Goal: Entertainment & Leisure: Consume media (video, audio)

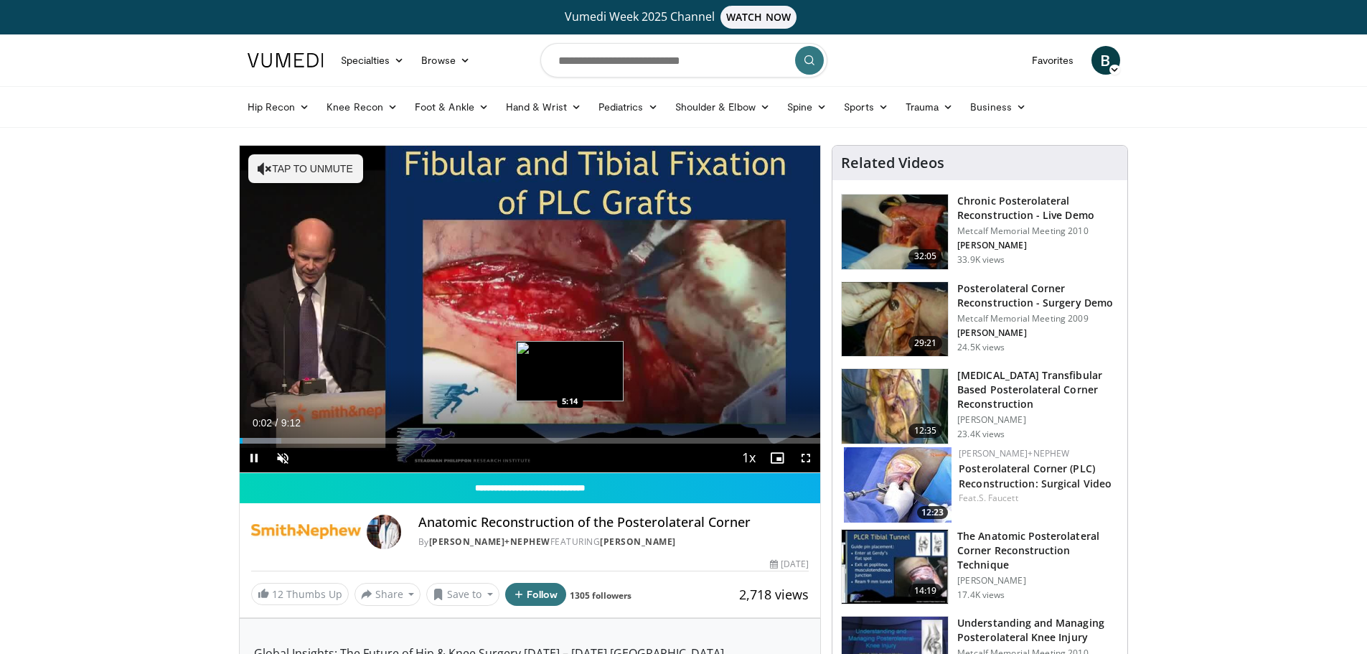
click at [570, 441] on div "Loaded : 7.21% 0:02 5:14" at bounding box center [530, 441] width 581 height 6
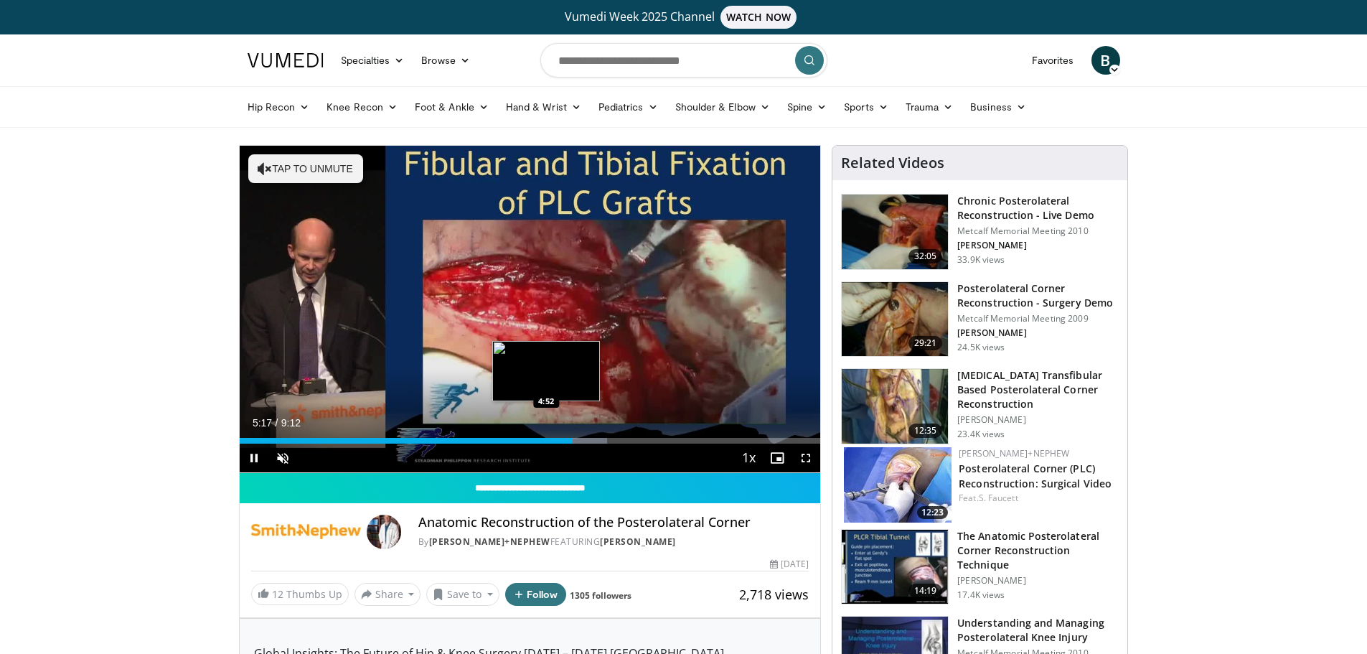
click at [546, 434] on div "Loaded : 63.30% 5:17 4:52" at bounding box center [530, 437] width 581 height 14
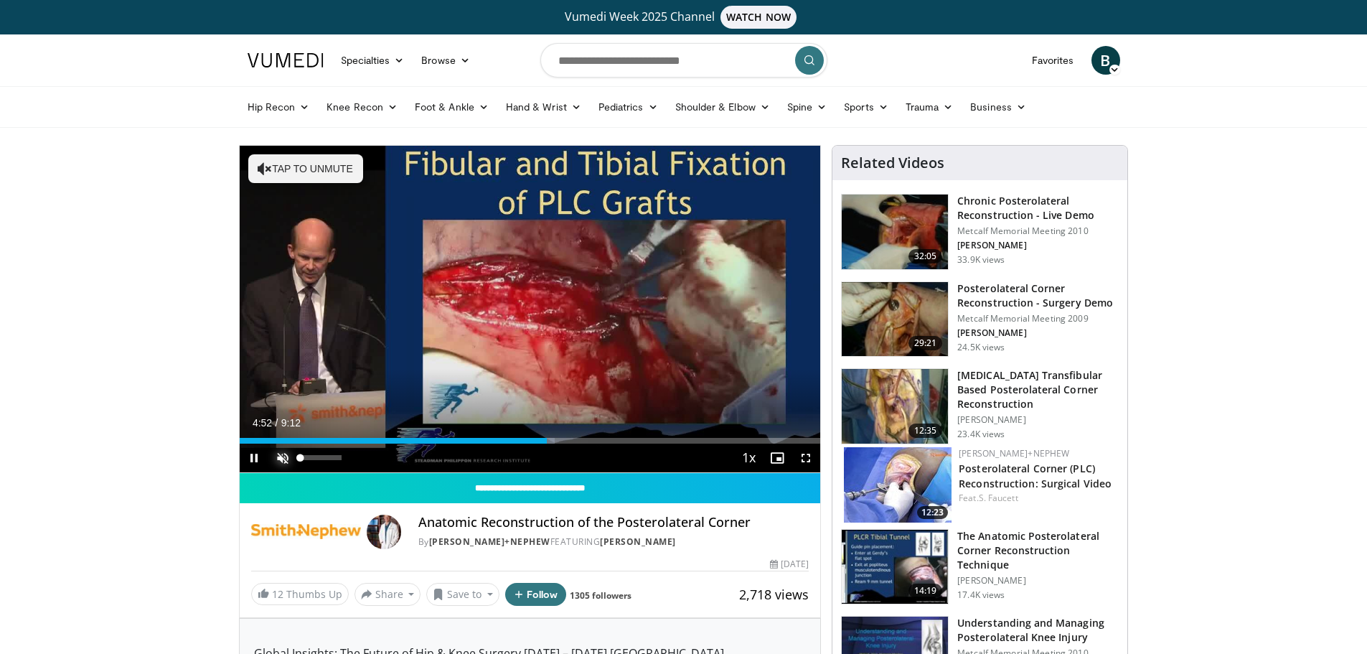
click at [283, 456] on span "Video Player" at bounding box center [282, 457] width 29 height 29
click at [802, 458] on span "Video Player" at bounding box center [806, 457] width 29 height 29
click at [805, 458] on span "Video Player" at bounding box center [806, 457] width 29 height 29
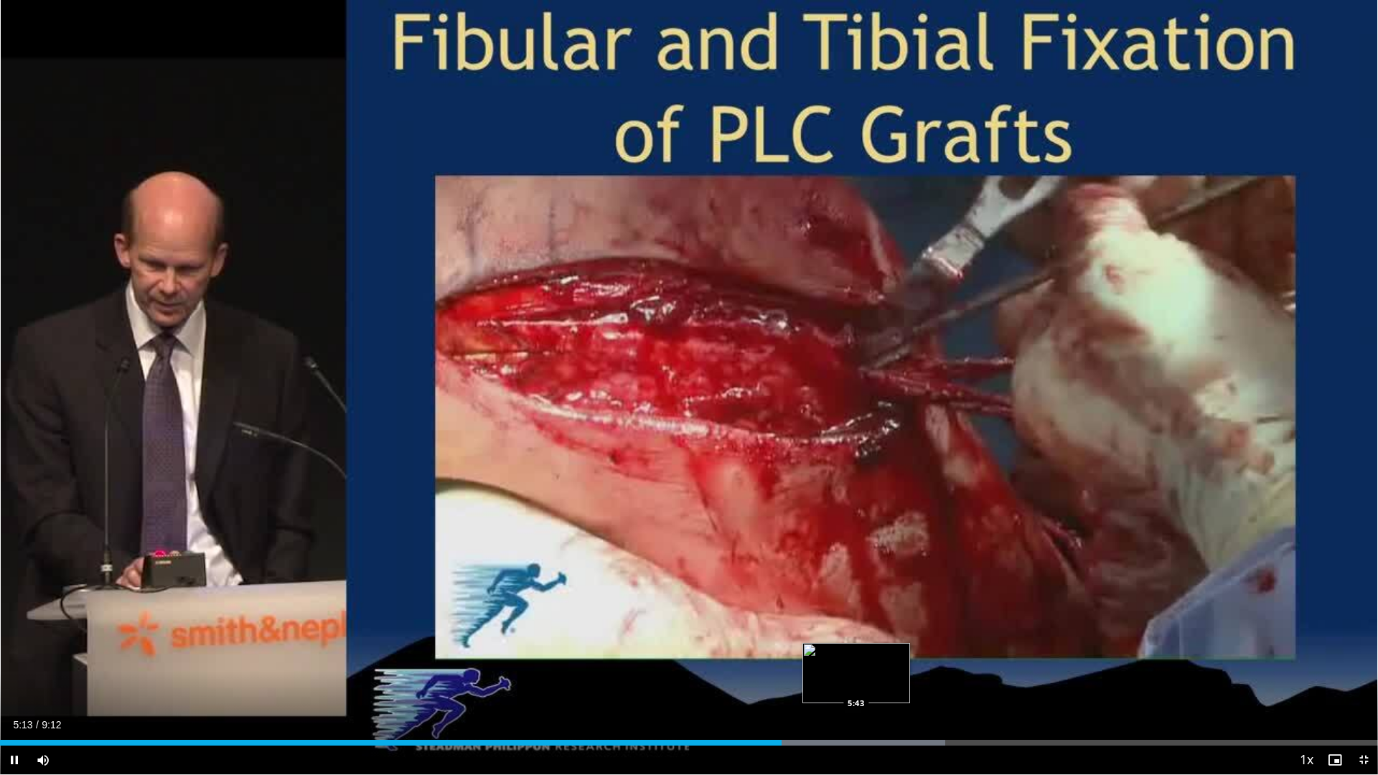
click at [858, 653] on div "Loaded : 68.61% 5:13 5:43" at bounding box center [689, 739] width 1378 height 14
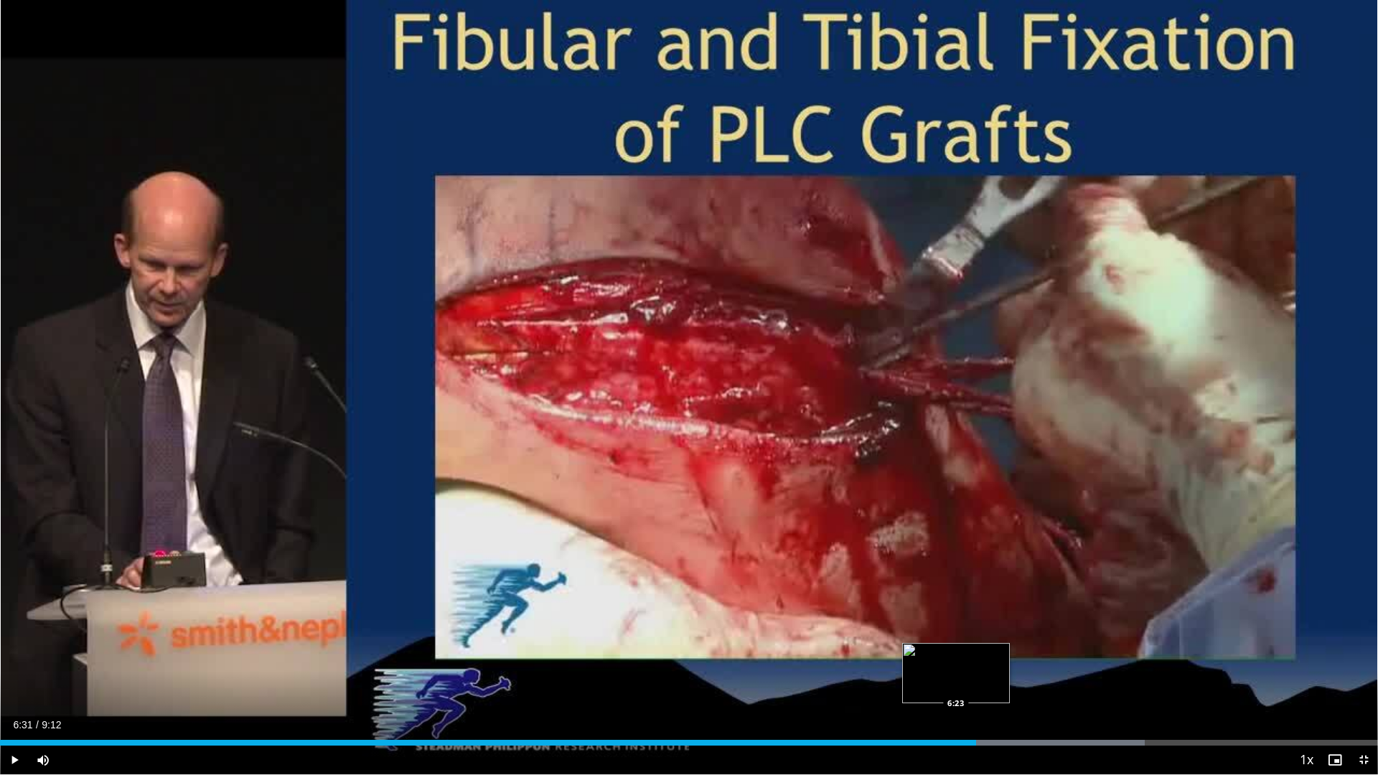
click at [954, 653] on div "6:31" at bounding box center [488, 743] width 976 height 6
click at [883, 653] on div "Loaded : 83.05% 6:28 5:55" at bounding box center [689, 739] width 1378 height 14
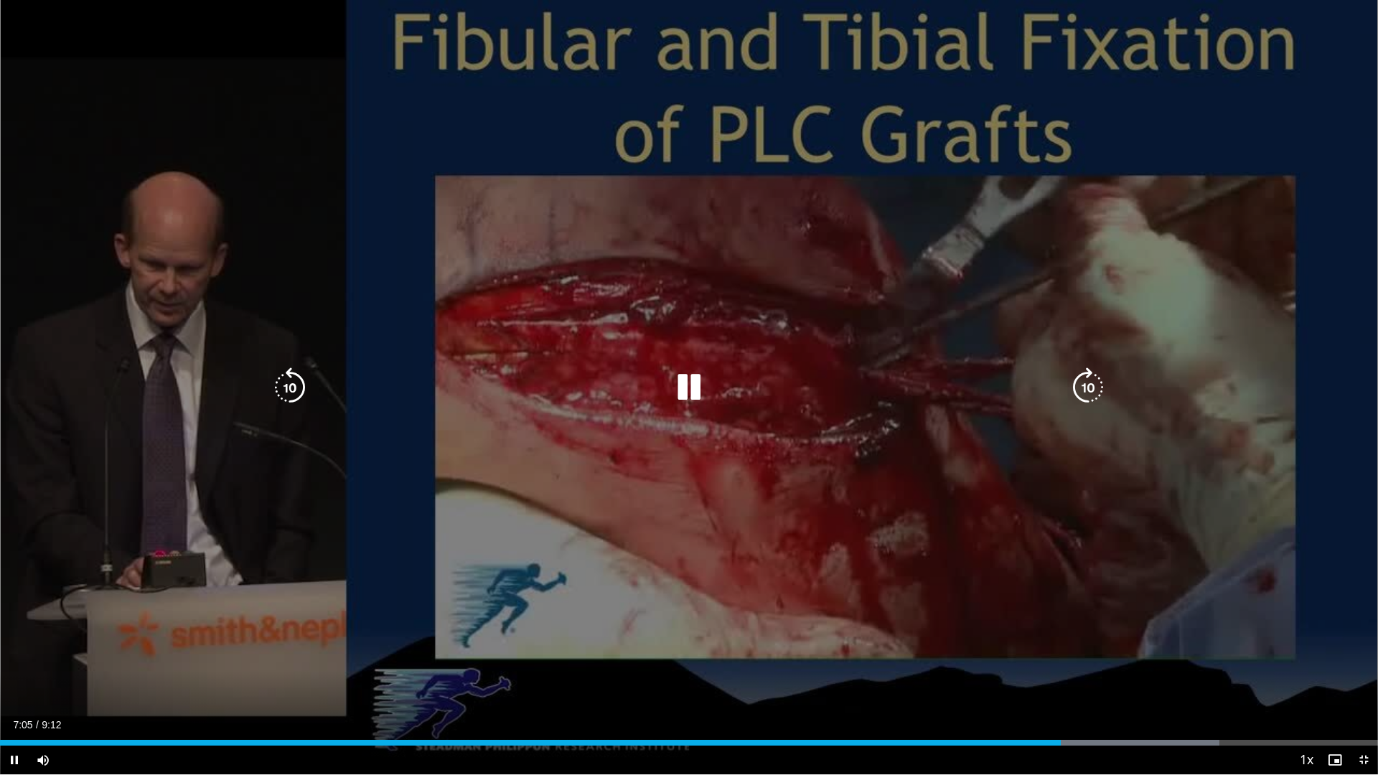
click at [674, 384] on icon "Video Player" at bounding box center [689, 387] width 40 height 40
